Goal: Information Seeking & Learning: Understand process/instructions

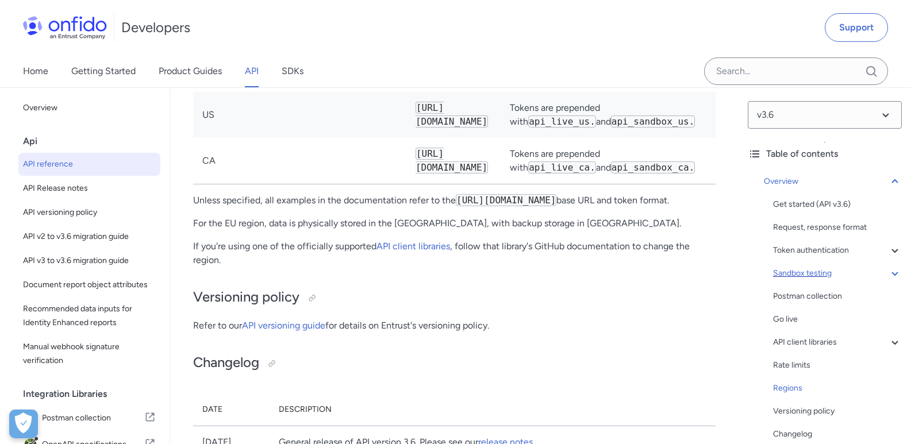
click at [888, 269] on icon at bounding box center [895, 274] width 14 height 14
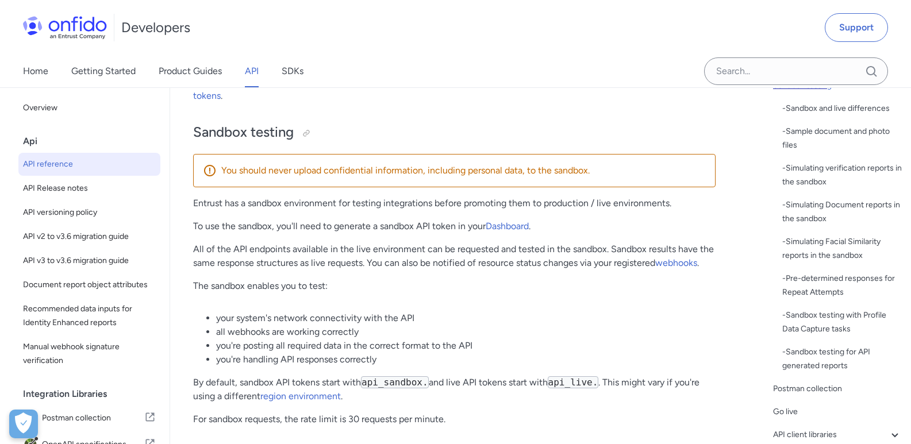
scroll to position [192, 0]
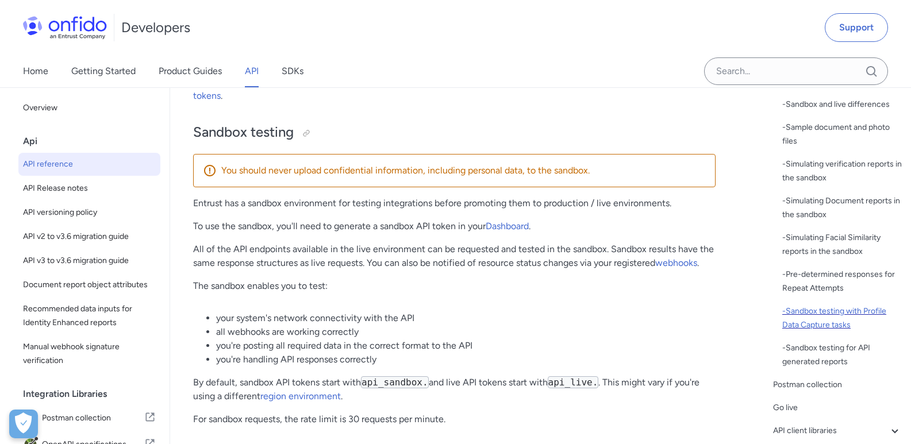
click at [841, 309] on div "- Sandbox testing with Profile Data Capture tasks" at bounding box center [842, 319] width 120 height 28
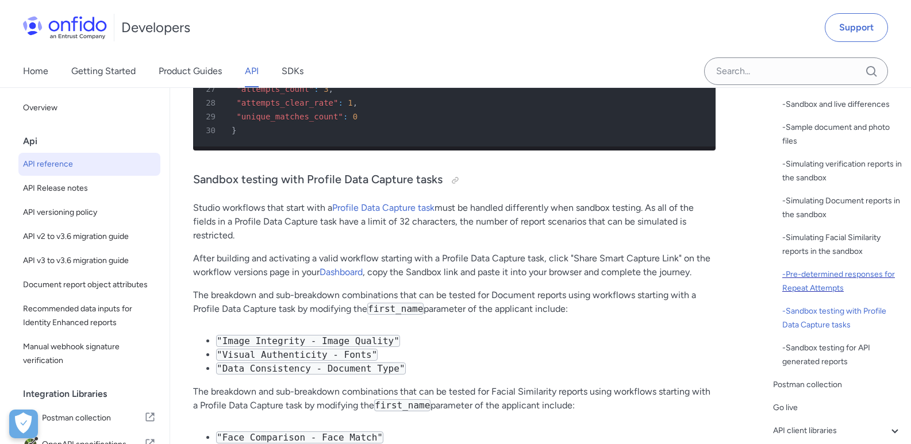
click at [830, 287] on div "- Pre-determined responses for Repeat Attempts" at bounding box center [842, 282] width 120 height 28
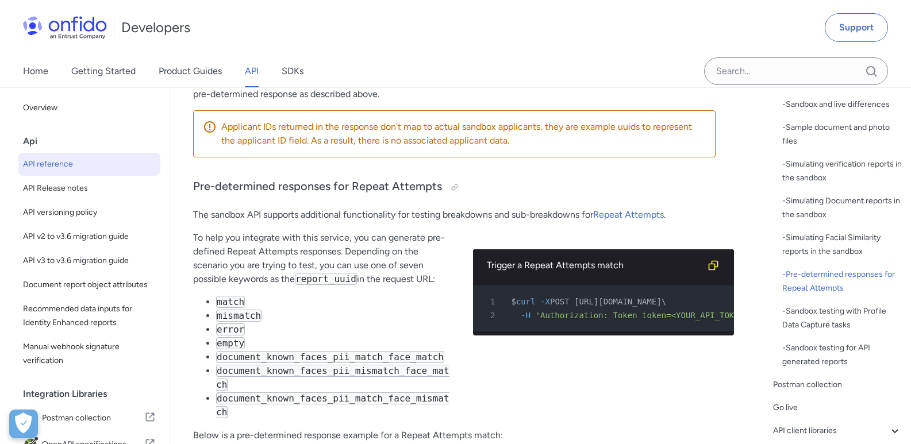
click at [779, 233] on div "Sandbox testing - Sandbox and live differences - Sample document and photo file…" at bounding box center [837, 222] width 129 height 294
click at [795, 237] on div "- Simulating Facial Similarity reports in the sandbox" at bounding box center [842, 245] width 120 height 28
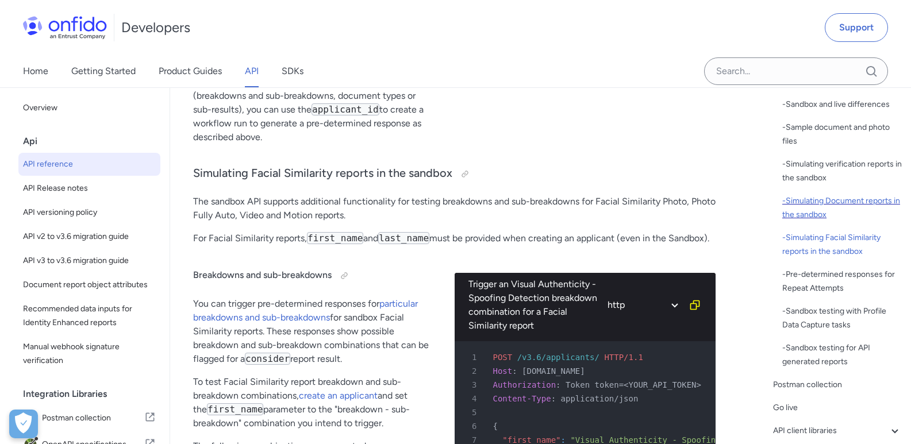
click at [814, 205] on div "- Simulating Document reports in the sandbox" at bounding box center [842, 208] width 120 height 28
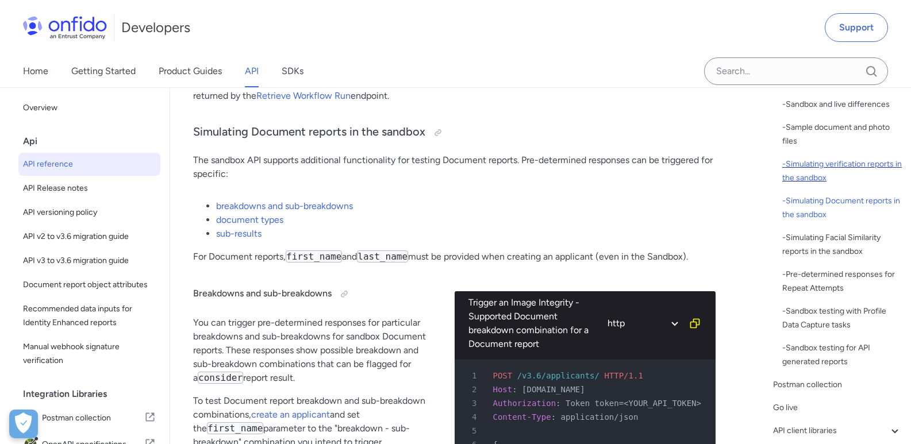
click at [825, 178] on div "- Simulating verification reports in the sandbox" at bounding box center [842, 171] width 120 height 28
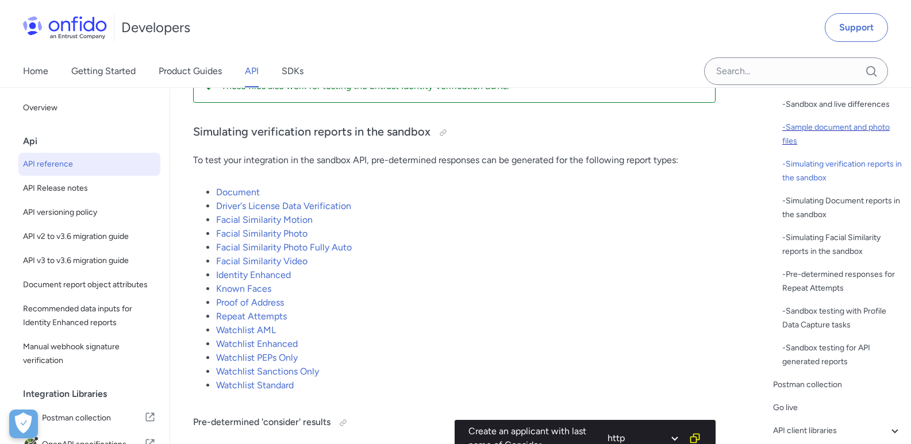
click at [837, 133] on div "- Sample document and photo files" at bounding box center [842, 135] width 120 height 28
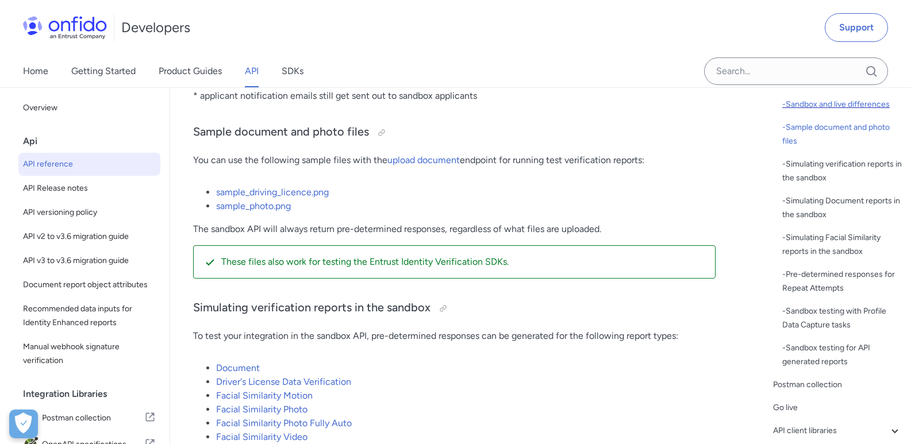
click at [851, 102] on div "- Sandbox and live differences" at bounding box center [842, 105] width 120 height 14
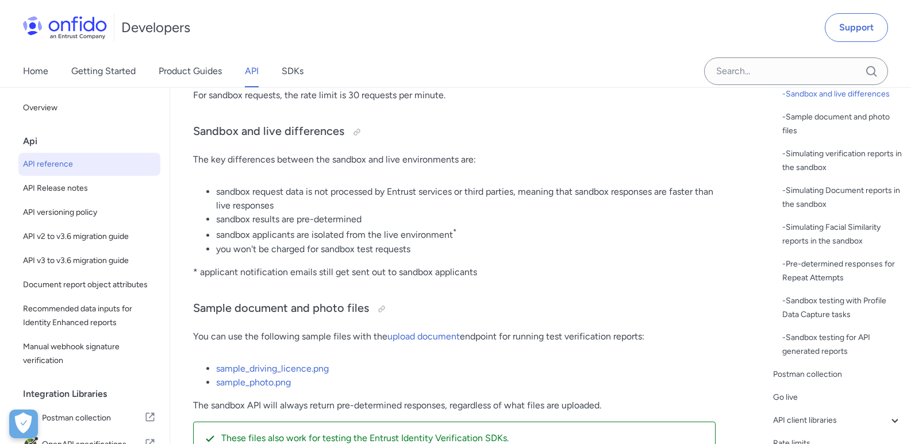
scroll to position [243, 0]
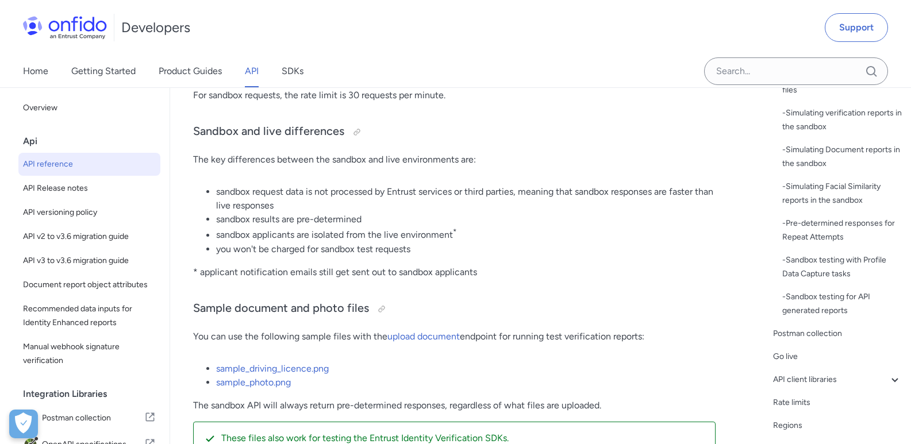
click at [851, 285] on div "- Sandbox and live differences - Sample document and photo files - Simulating v…" at bounding box center [842, 182] width 120 height 271
click at [833, 296] on div "- Sandbox testing for API generated reports" at bounding box center [842, 304] width 120 height 28
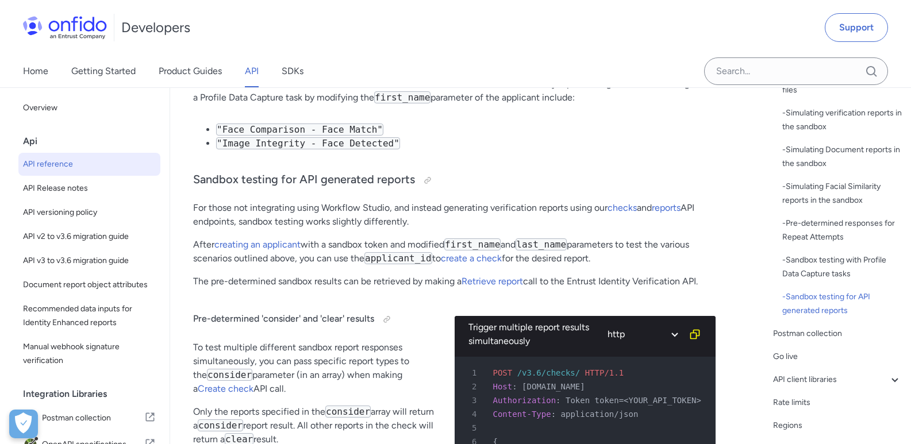
click at [380, 298] on div "Pre-determined 'consider' and 'clear' results To test multiple different sandbo…" at bounding box center [314, 447] width 243 height 298
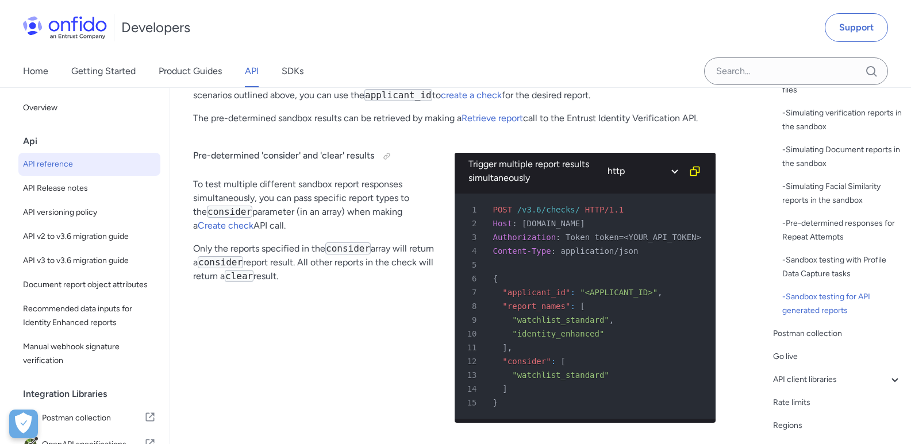
scroll to position [7787, 0]
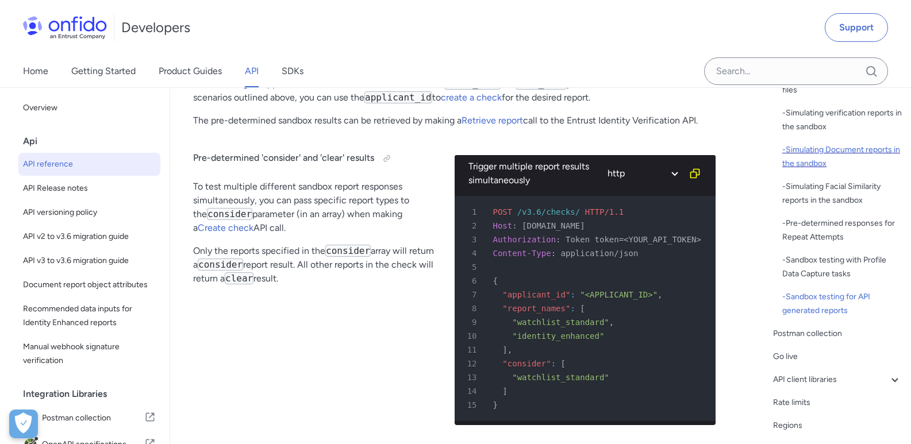
click at [844, 157] on div "- Simulating Document reports in the sandbox" at bounding box center [842, 157] width 120 height 28
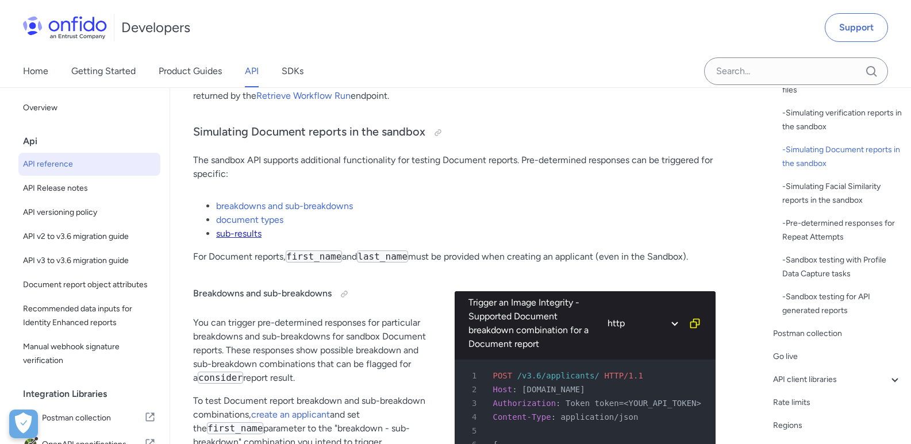
click at [251, 234] on link "sub-results" at bounding box center [238, 233] width 45 height 11
click at [233, 229] on link "sub-results" at bounding box center [238, 233] width 45 height 11
click at [233, 230] on link "sub-results" at bounding box center [238, 233] width 45 height 11
click at [248, 217] on link "document types" at bounding box center [249, 219] width 67 height 11
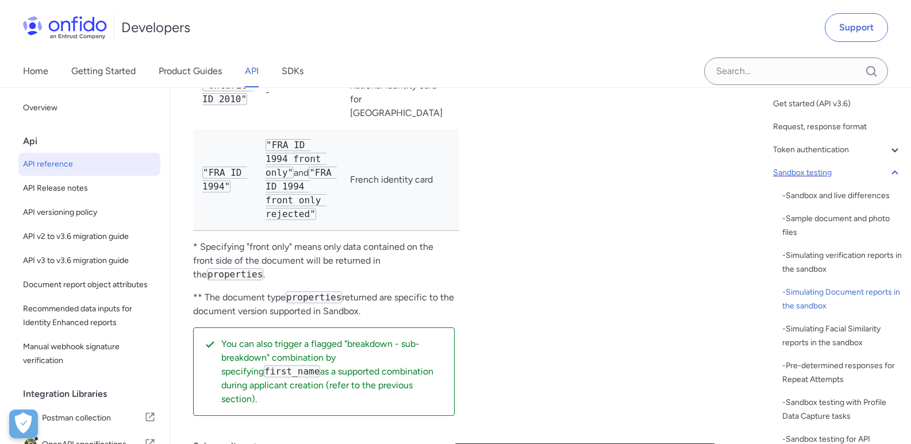
scroll to position [99, 0]
click at [806, 258] on div "- Simulating verification reports in the sandbox" at bounding box center [842, 265] width 120 height 28
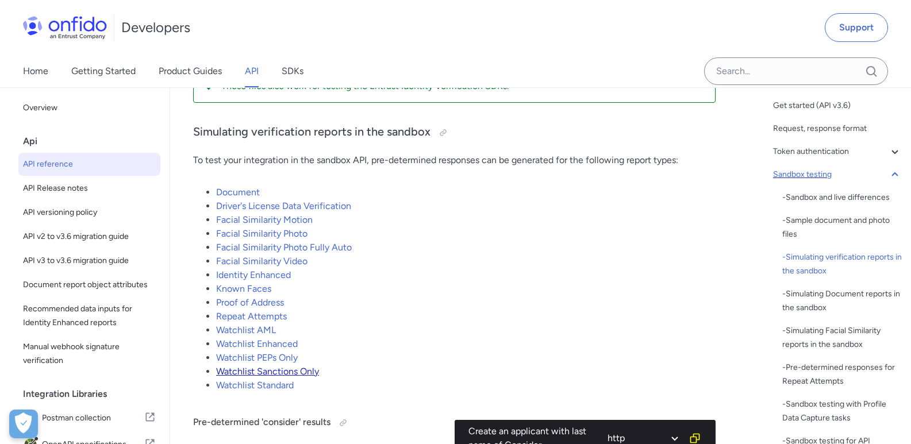
click at [261, 375] on link "Watchlist Sanctions Only" at bounding box center [267, 371] width 103 height 11
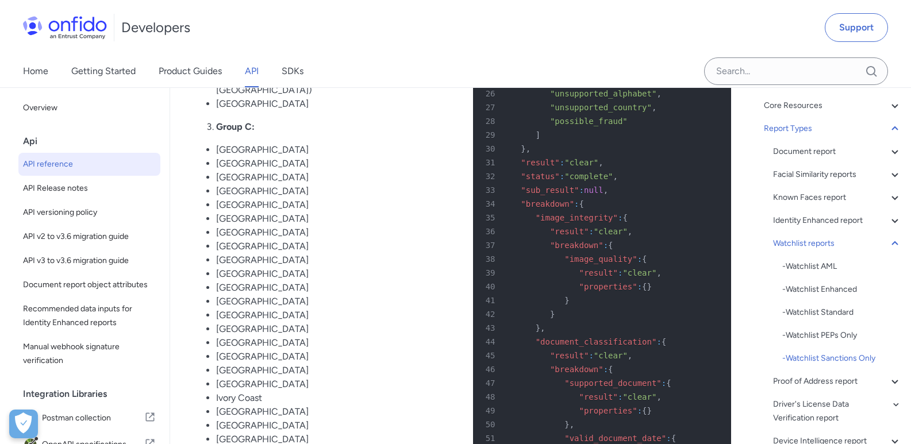
scroll to position [80169, 0]
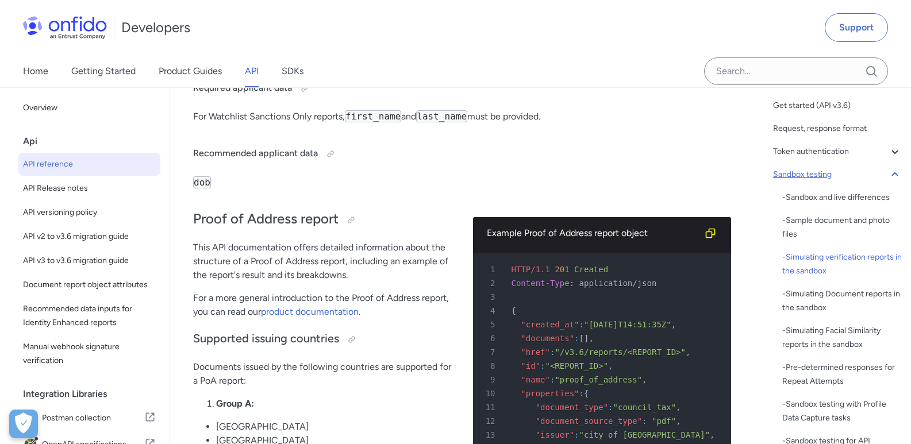
scroll to position [2388, 0]
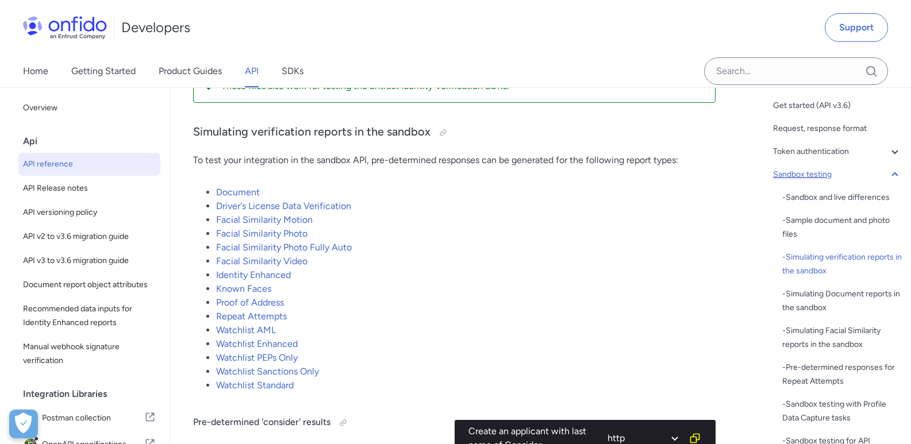
click at [422, 382] on li "Watchlist Standard" at bounding box center [465, 386] width 499 height 14
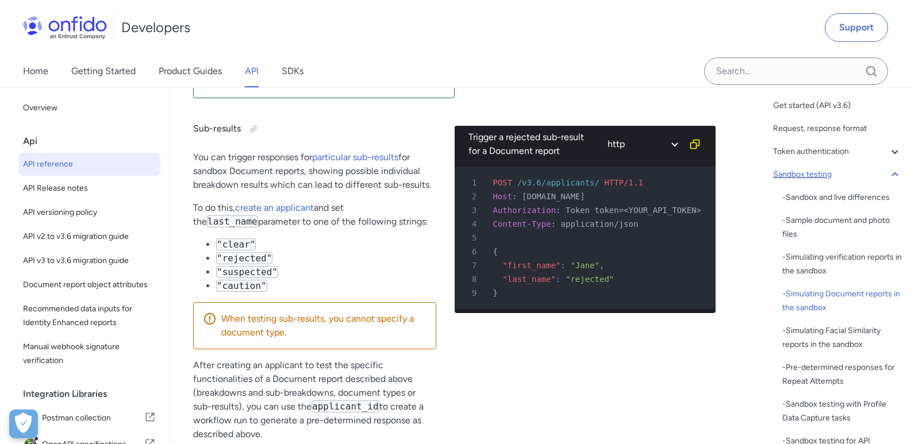
scroll to position [4296, 0]
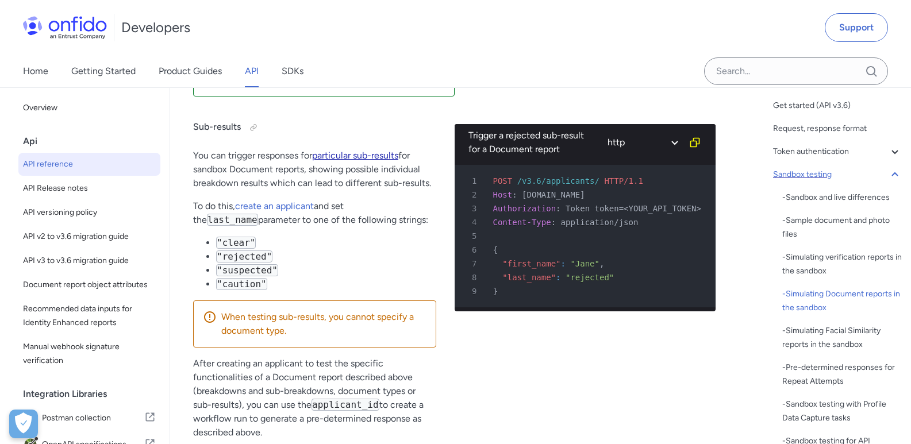
click at [343, 150] on link "particular sub-results" at bounding box center [355, 155] width 86 height 11
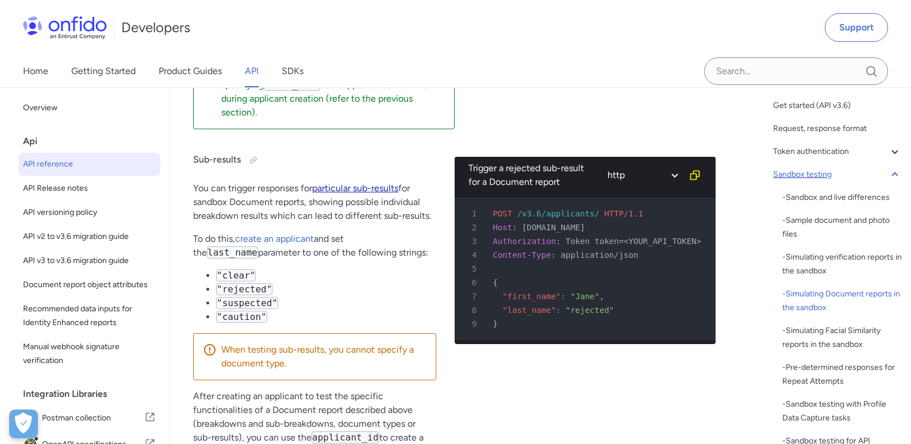
click at [348, 183] on link "particular sub-results" at bounding box center [355, 188] width 86 height 11
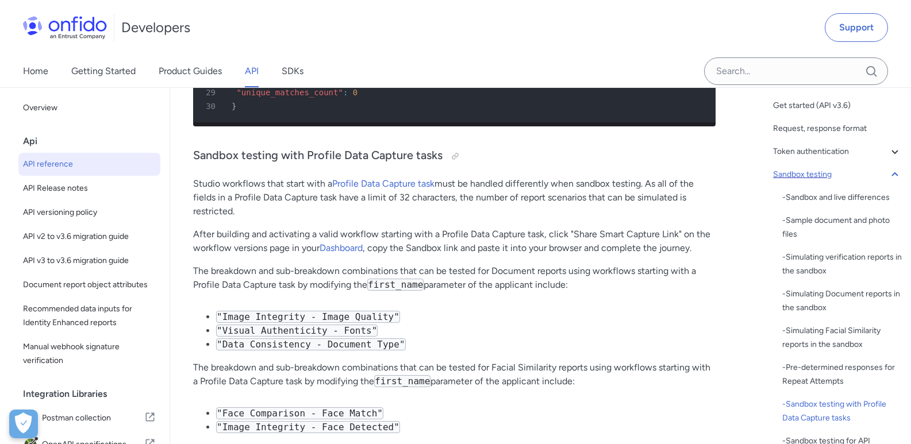
scroll to position [7344, 0]
click at [474, 323] on li ""Visual Authenticity - Fonts"" at bounding box center [465, 330] width 499 height 14
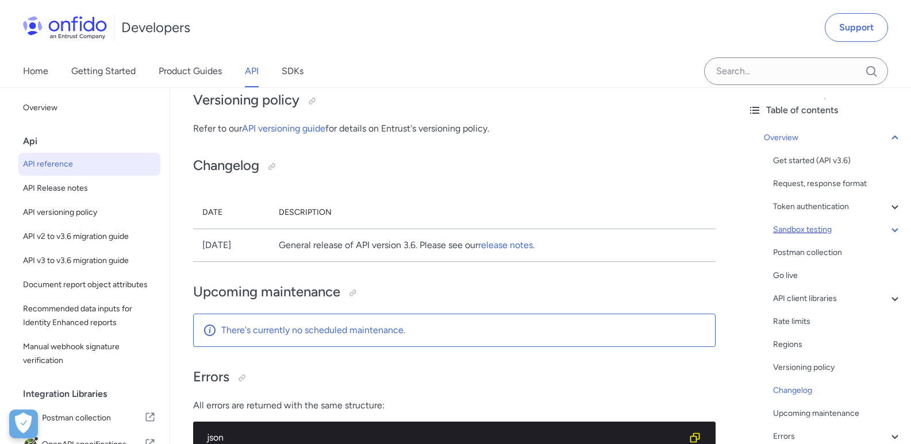
scroll to position [43, 0]
click at [822, 229] on div "Sandbox testing" at bounding box center [837, 231] width 129 height 14
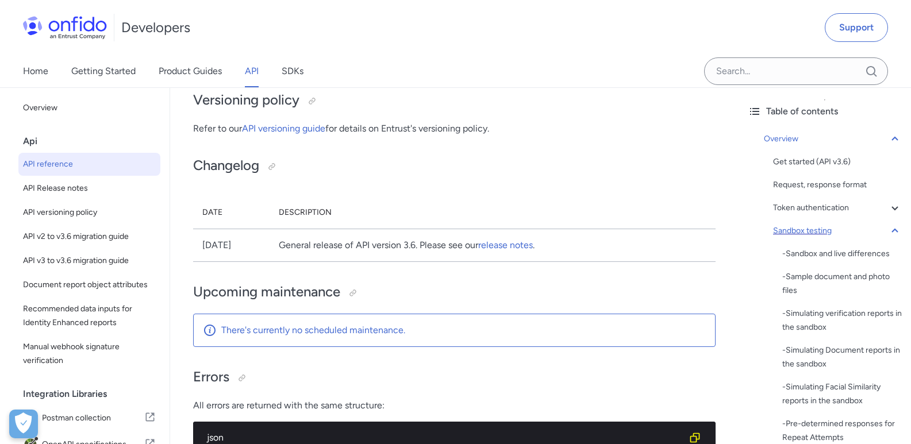
click at [822, 229] on div "Sandbox testing" at bounding box center [837, 231] width 129 height 14
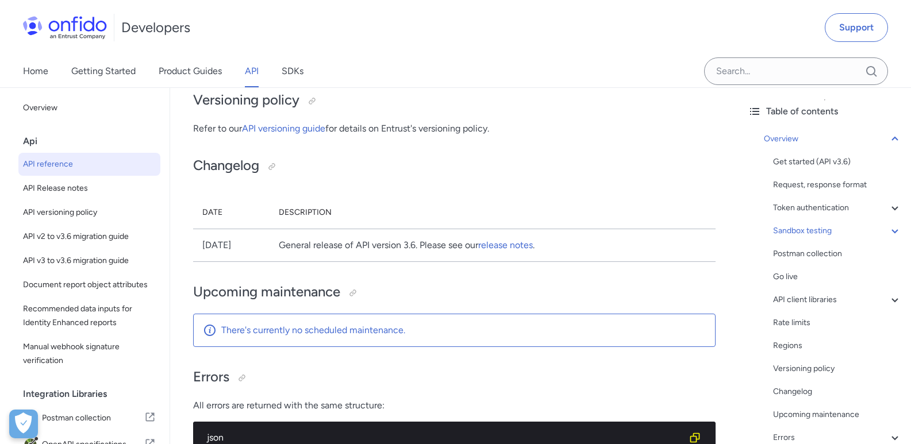
scroll to position [1712, 0]
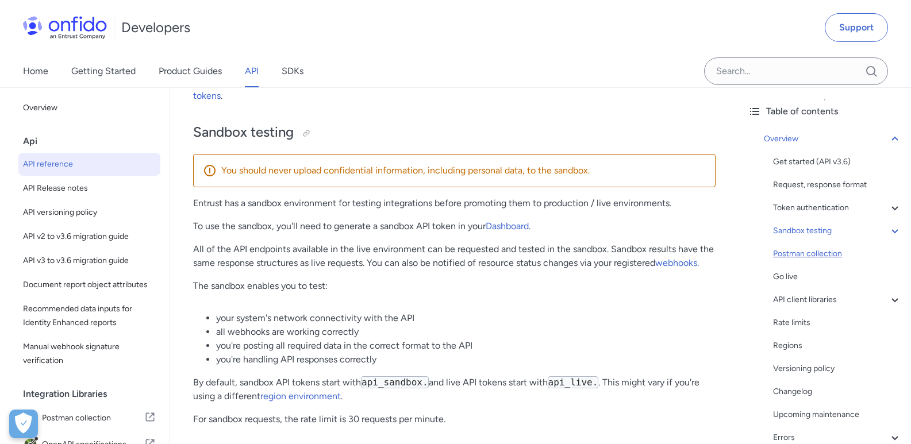
click at [811, 256] on div "Postman collection" at bounding box center [837, 254] width 129 height 14
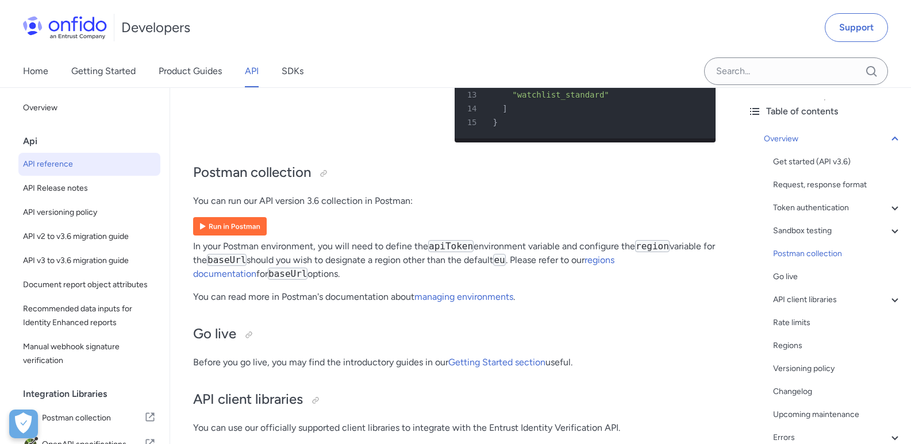
click at [255, 217] on img at bounding box center [230, 226] width 74 height 18
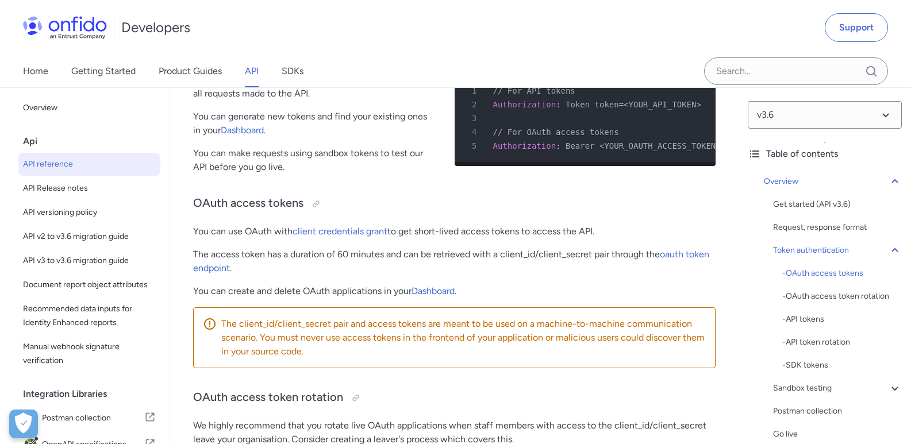
scroll to position [529, 0]
